Goal: Information Seeking & Learning: Learn about a topic

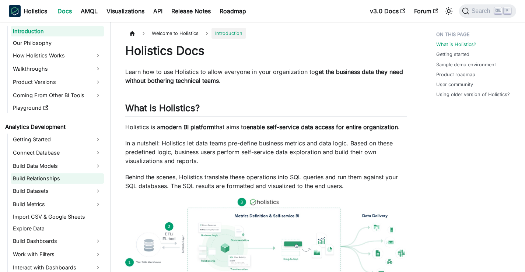
scroll to position [37, 0]
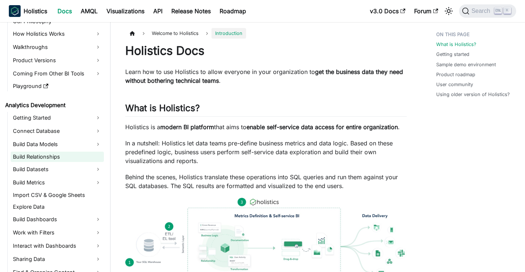
click at [73, 155] on link "Build Relationships" at bounding box center [57, 157] width 93 height 10
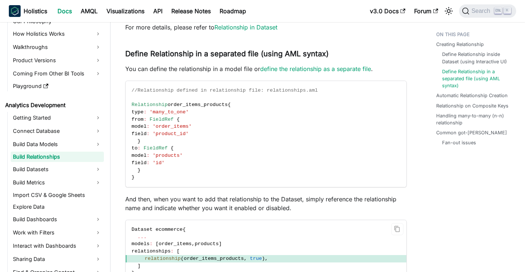
scroll to position [847, 0]
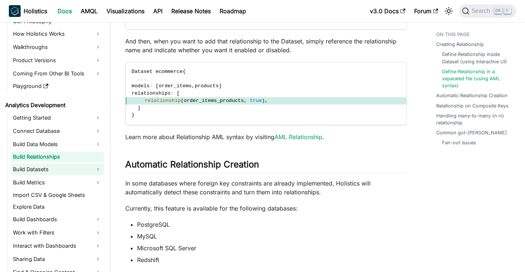
click at [64, 169] on link "Build Datasets" at bounding box center [57, 169] width 93 height 12
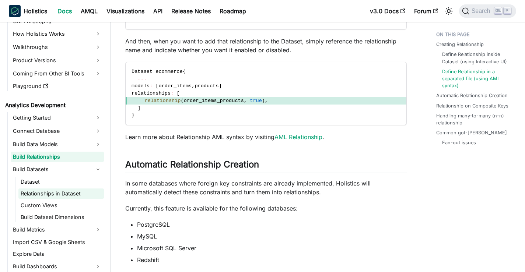
click at [49, 194] on link "Relationships in Dataset" at bounding box center [60, 194] width 85 height 10
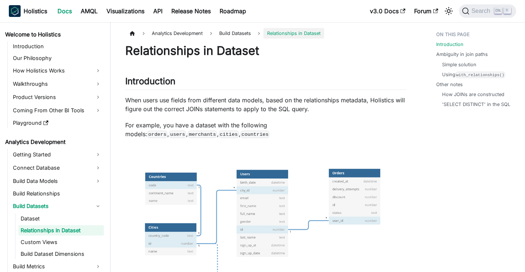
click at [449, 32] on ul "Introduction Ambiguity in join paths Simple solution Using with_relationships()…" at bounding box center [473, 71] width 86 height 86
click at [469, 13] on span "Search" at bounding box center [481, 11] width 25 height 7
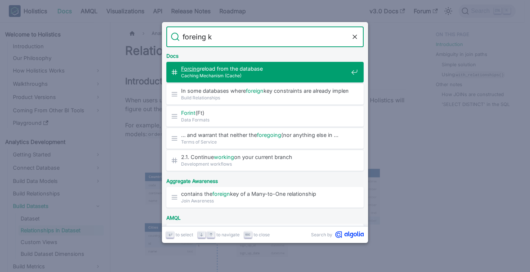
type input "foreing ke"
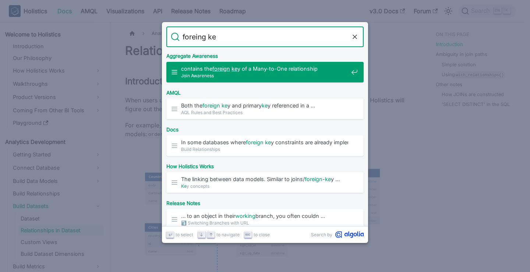
click at [268, 73] on span "Join Awareness" at bounding box center [264, 75] width 167 height 7
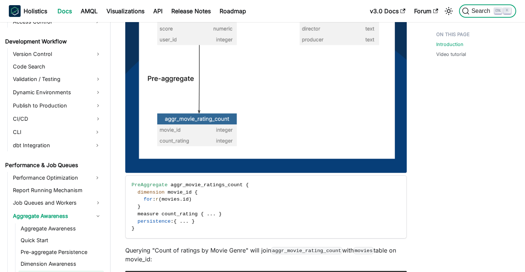
scroll to position [234, 0]
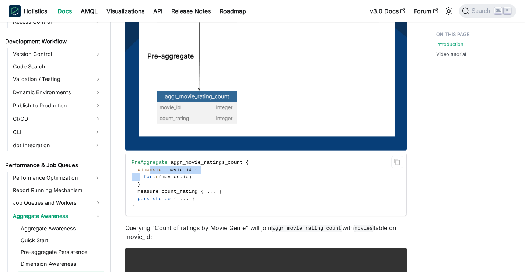
drag, startPoint x: 140, startPoint y: 174, endPoint x: 147, endPoint y: 173, distance: 7.0
click at [147, 173] on code "PreAggregate aggr_movie_ratings_count { dimension movie_id { for : r ( movies .…" at bounding box center [266, 184] width 281 height 63
click at [147, 180] on code "PreAggregate aggr_movie_ratings_count { dimension movie_id { for : r ( movies .…" at bounding box center [266, 184] width 281 height 63
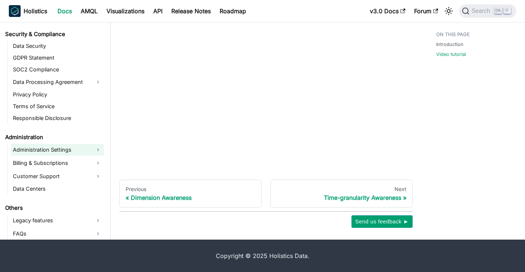
scroll to position [967, 0]
